Goal: Transaction & Acquisition: Purchase product/service

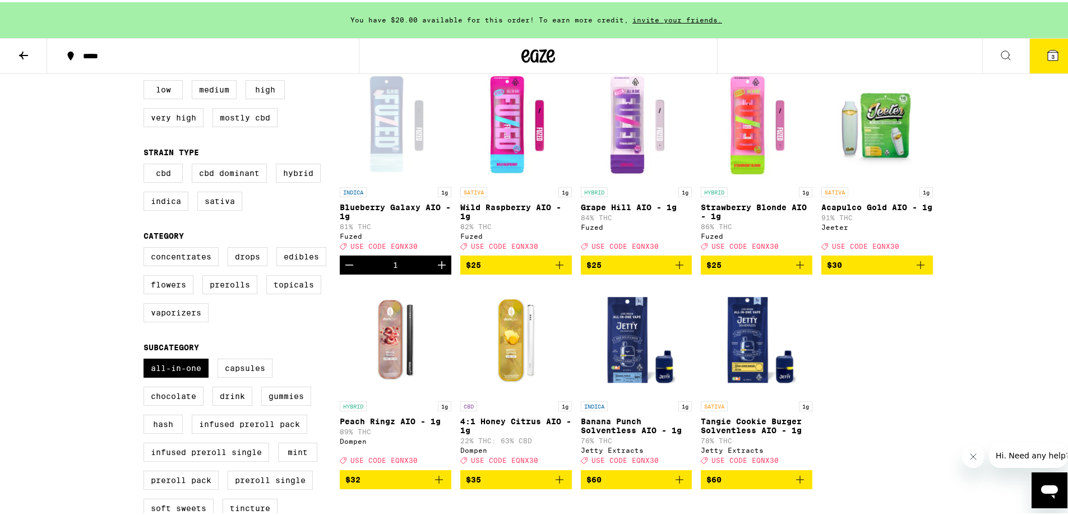
click at [1036, 61] on button "3" at bounding box center [1052, 53] width 47 height 35
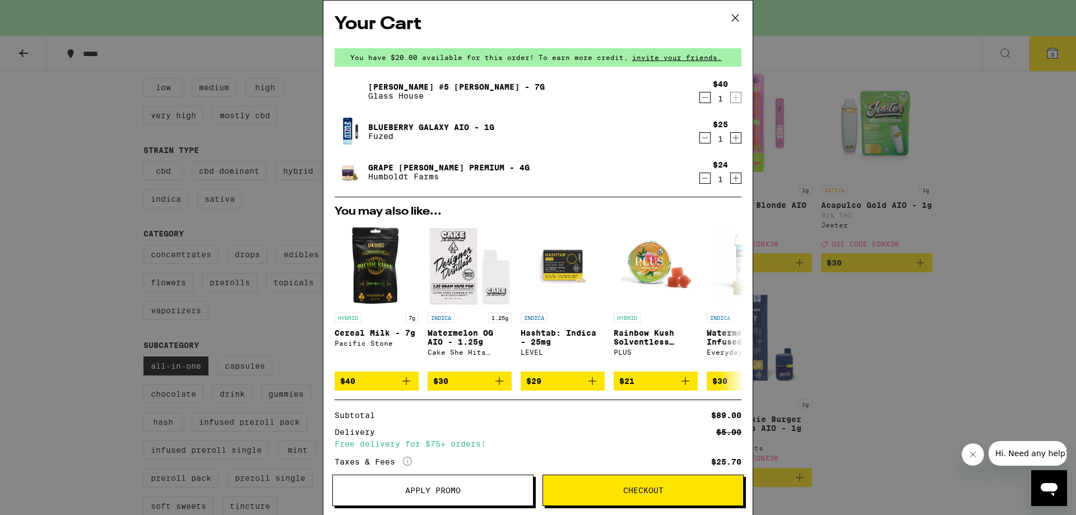
click at [733, 21] on icon at bounding box center [735, 18] width 17 height 17
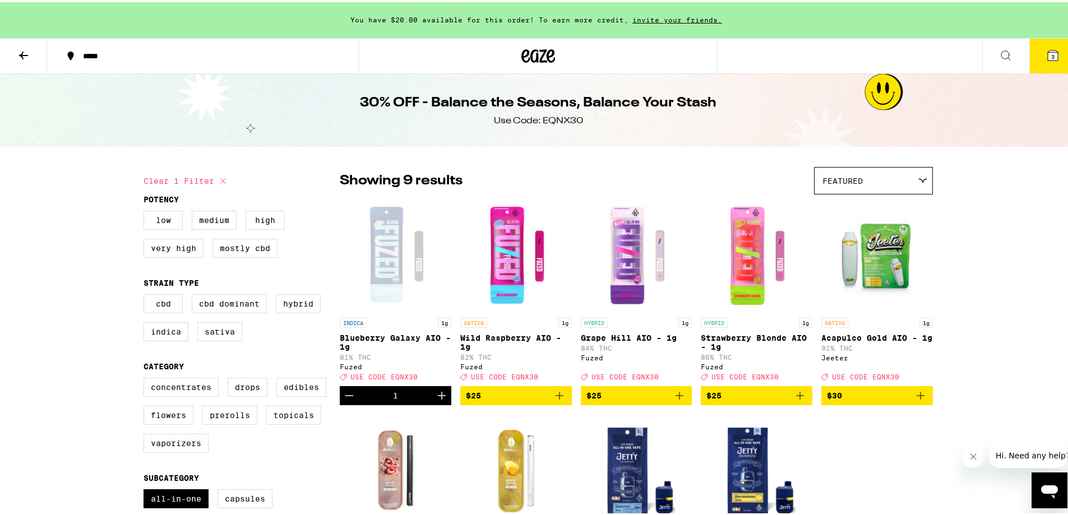
click at [218, 179] on icon at bounding box center [222, 178] width 13 height 13
checkbox input "false"
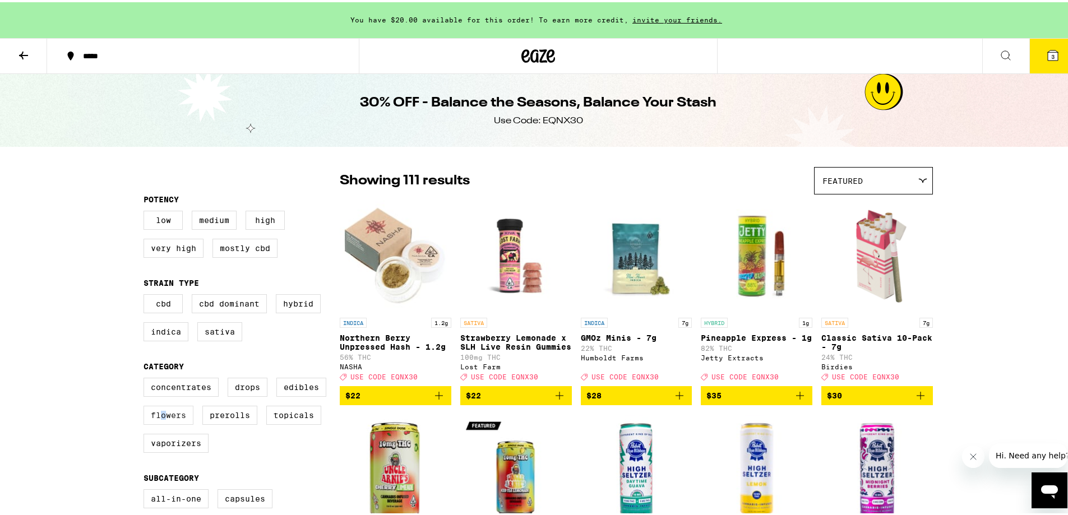
click at [161, 423] on label "Flowers" at bounding box center [168, 413] width 50 height 19
click at [148, 423] on label "Flowers" at bounding box center [168, 413] width 50 height 19
click at [146, 378] on input "Flowers" at bounding box center [146, 377] width 1 height 1
checkbox input "true"
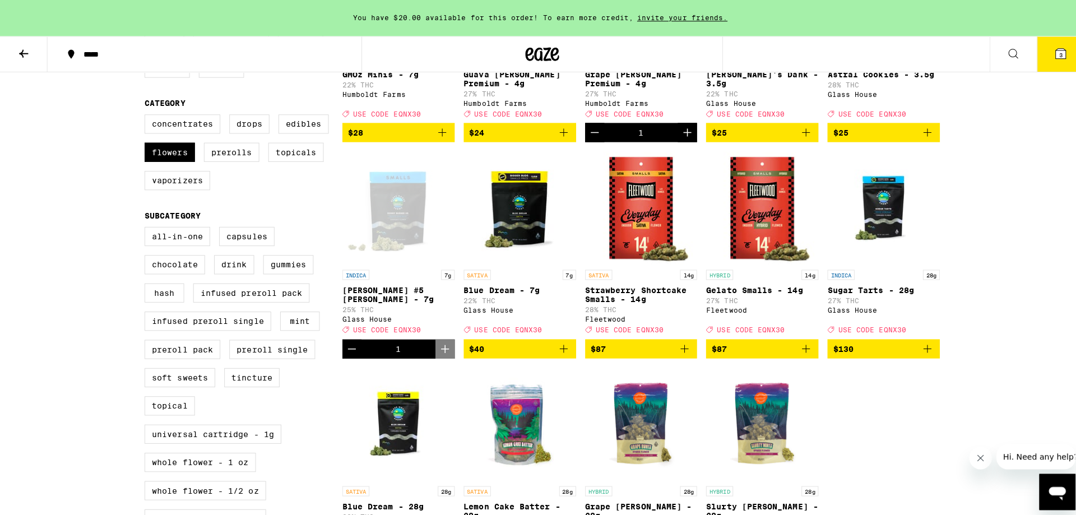
scroll to position [131, 0]
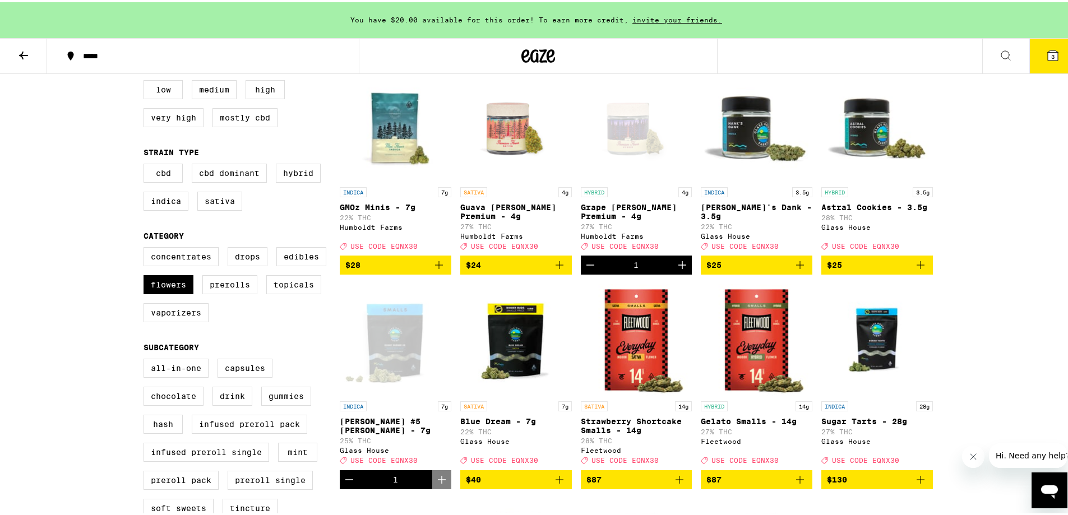
click at [433, 270] on icon "Add to bag" at bounding box center [438, 262] width 13 height 13
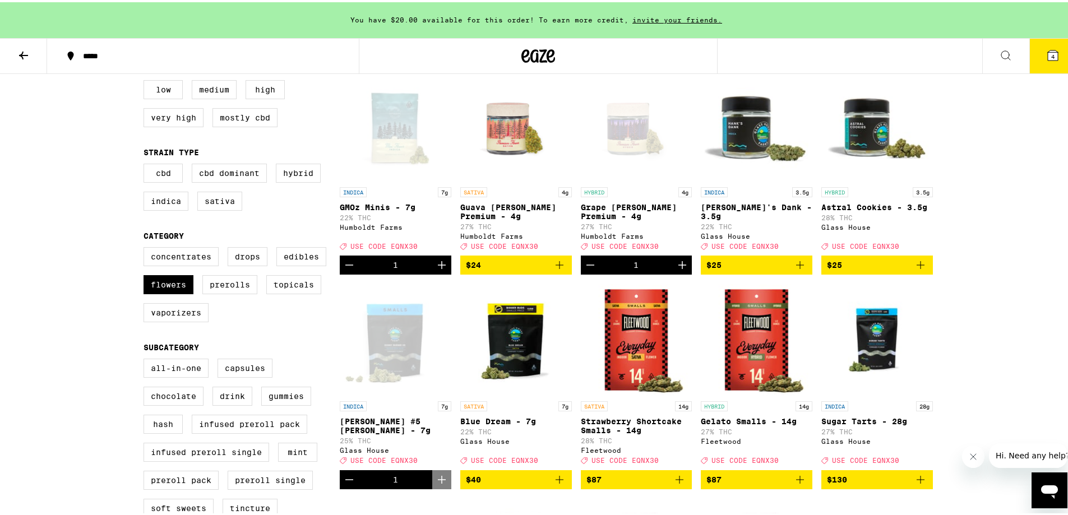
click at [1038, 60] on button "4" at bounding box center [1052, 53] width 47 height 35
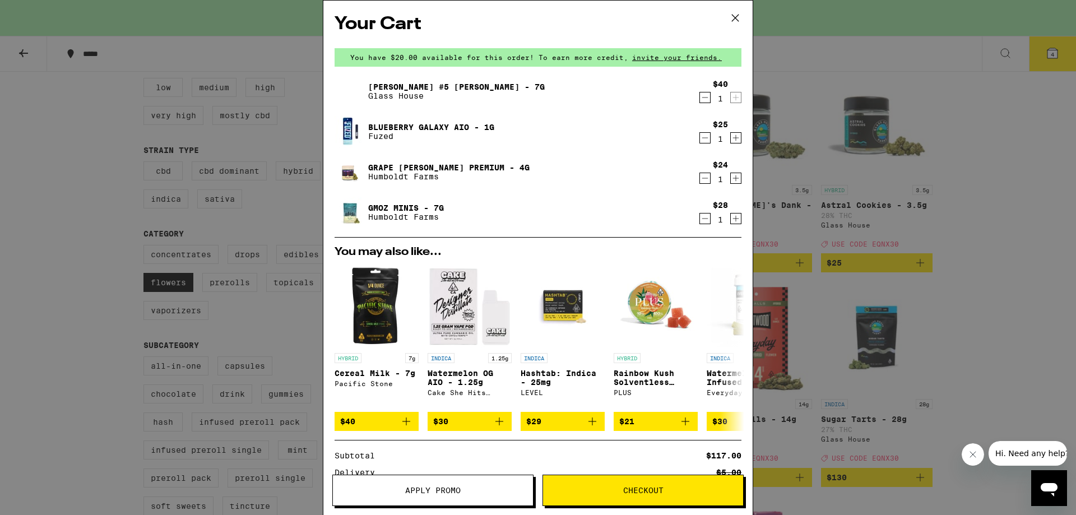
click at [700, 102] on icon "Decrement" at bounding box center [705, 97] width 10 height 13
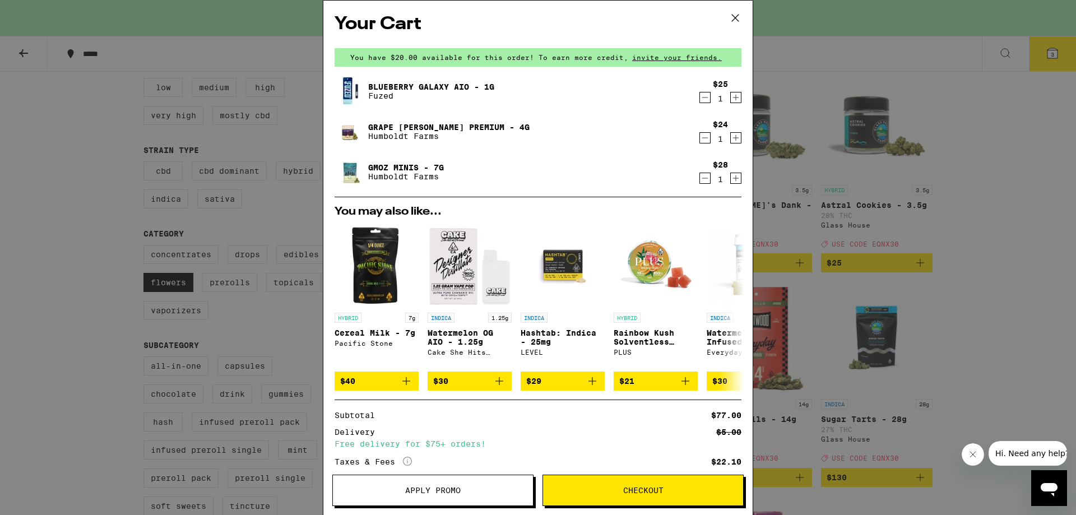
click at [840, 63] on div "Your Cart You have $20.00 available for this order! To earn more credit, invite…" at bounding box center [538, 257] width 1076 height 515
